Goal: Check status: Check status

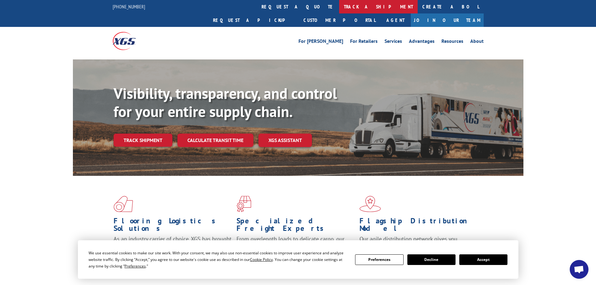
click at [339, 10] on link "track a shipment" at bounding box center [378, 6] width 79 height 13
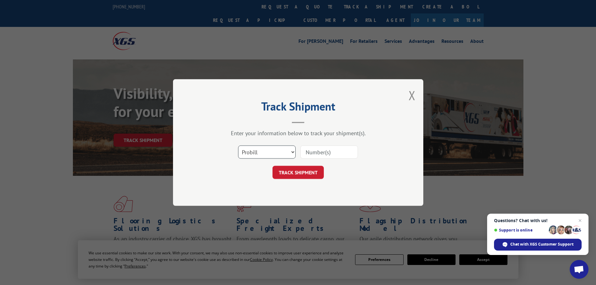
click at [291, 152] on select "Select category... Probill BOL PO" at bounding box center [267, 152] width 58 height 13
select select "bol"
click at [238, 146] on select "Select category... Probill BOL PO" at bounding box center [267, 152] width 58 height 13
click at [307, 152] on input at bounding box center [330, 152] width 58 height 13
type input "7043327"
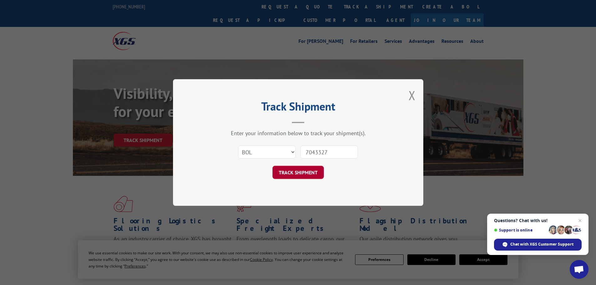
click at [298, 172] on button "TRACK SHIPMENT" at bounding box center [298, 172] width 51 height 13
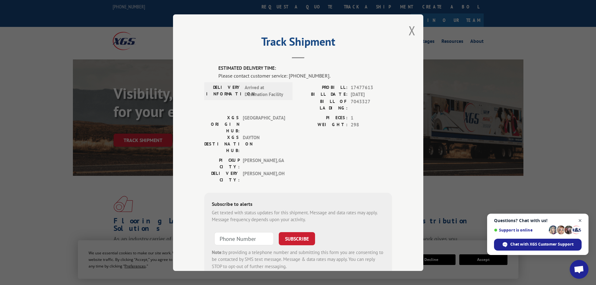
click at [581, 219] on span "Close chat" at bounding box center [581, 221] width 8 height 8
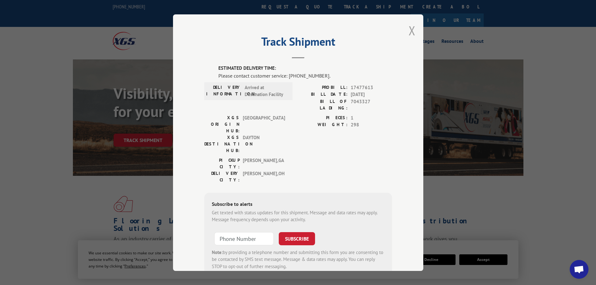
click at [410, 30] on button "Close modal" at bounding box center [412, 30] width 7 height 17
